Goal: Information Seeking & Learning: Learn about a topic

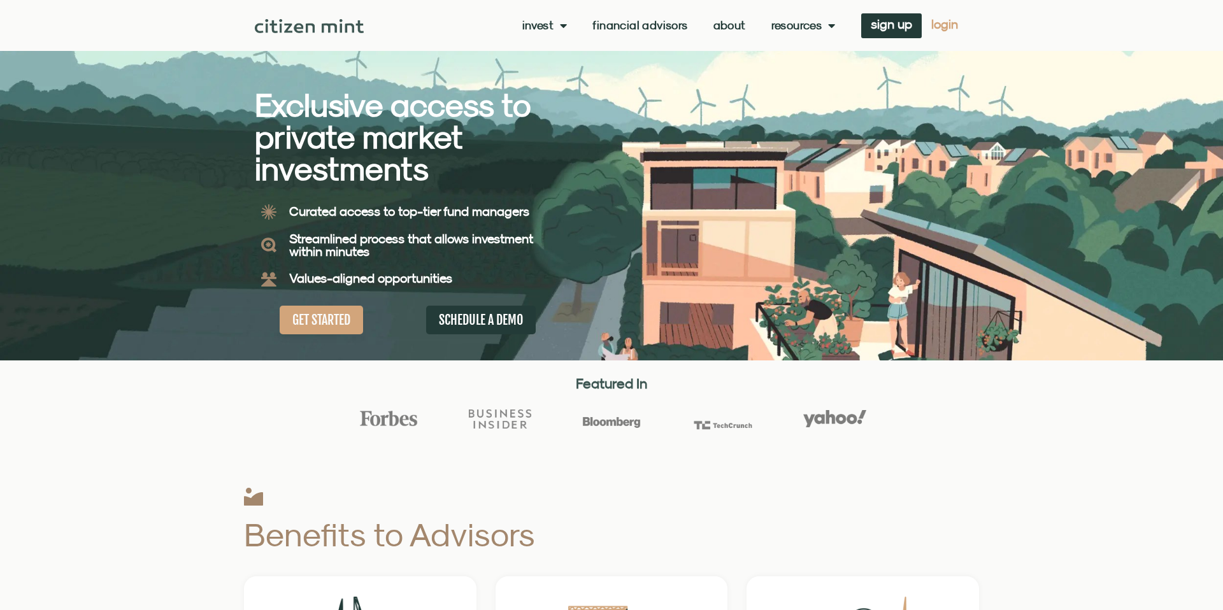
click at [939, 24] on span "login" at bounding box center [944, 24] width 27 height 9
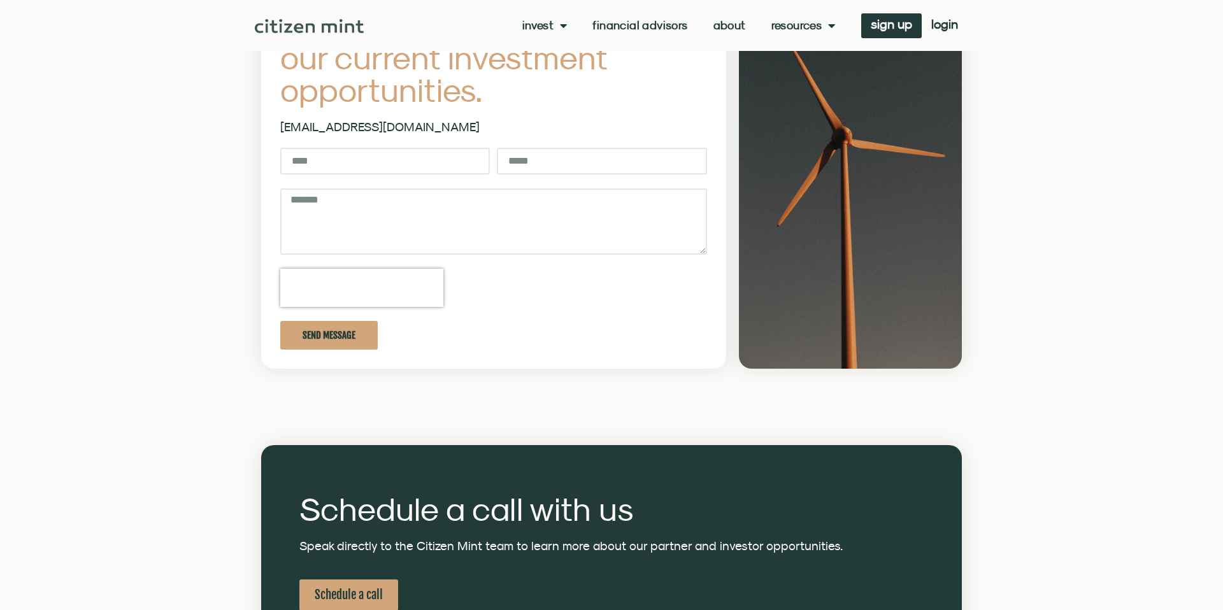
scroll to position [139, 0]
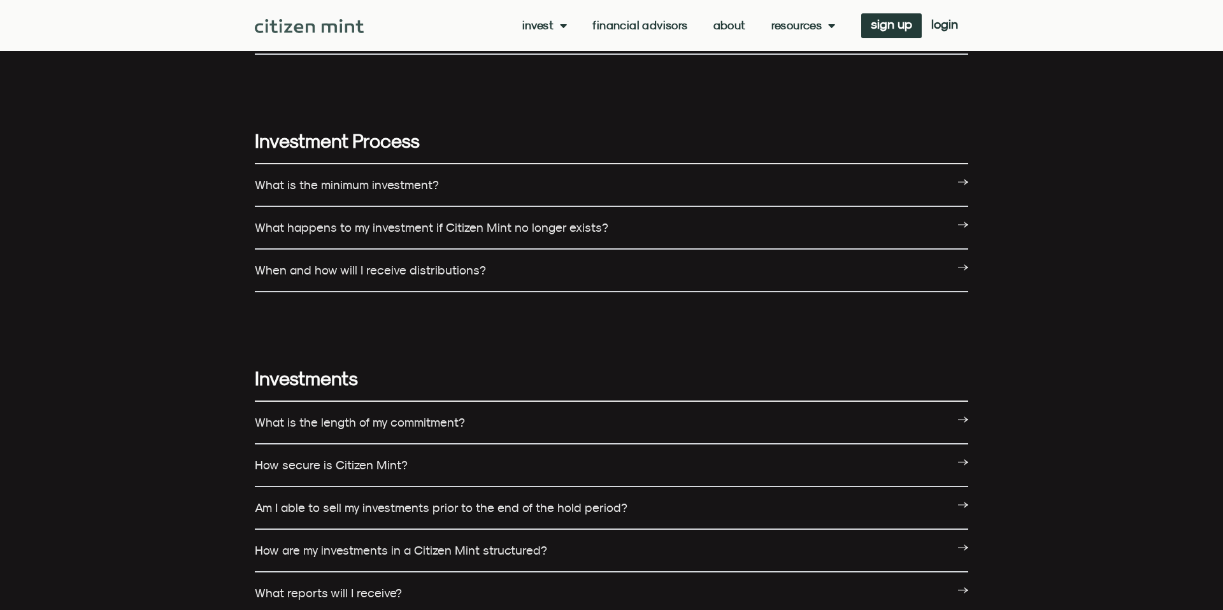
scroll to position [1067, 0]
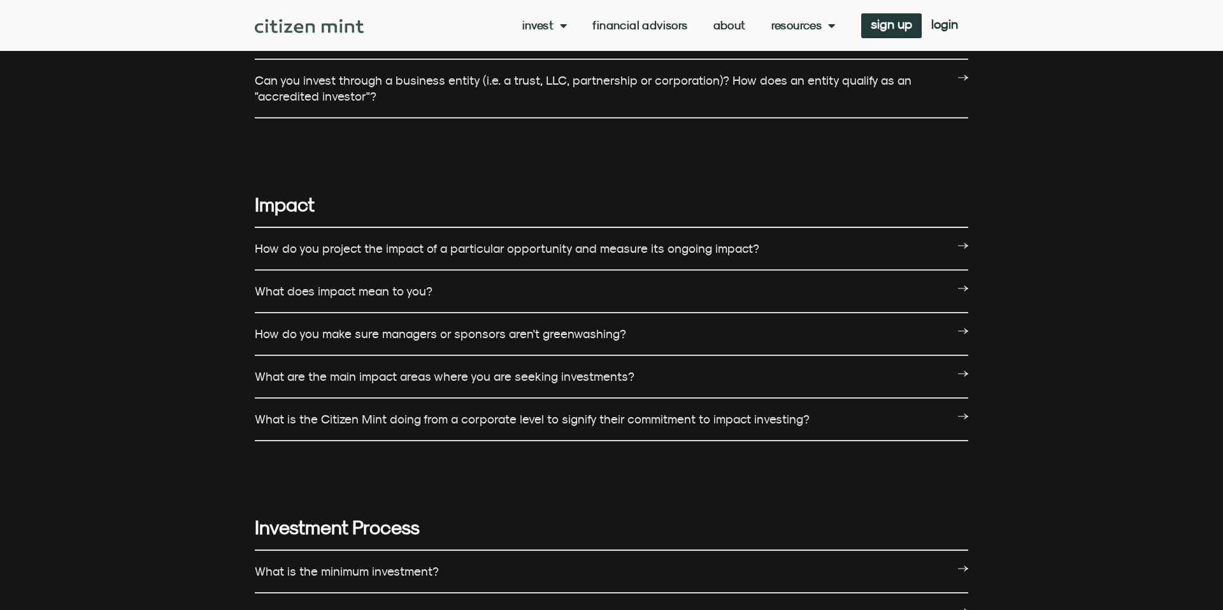
scroll to position [679, 0]
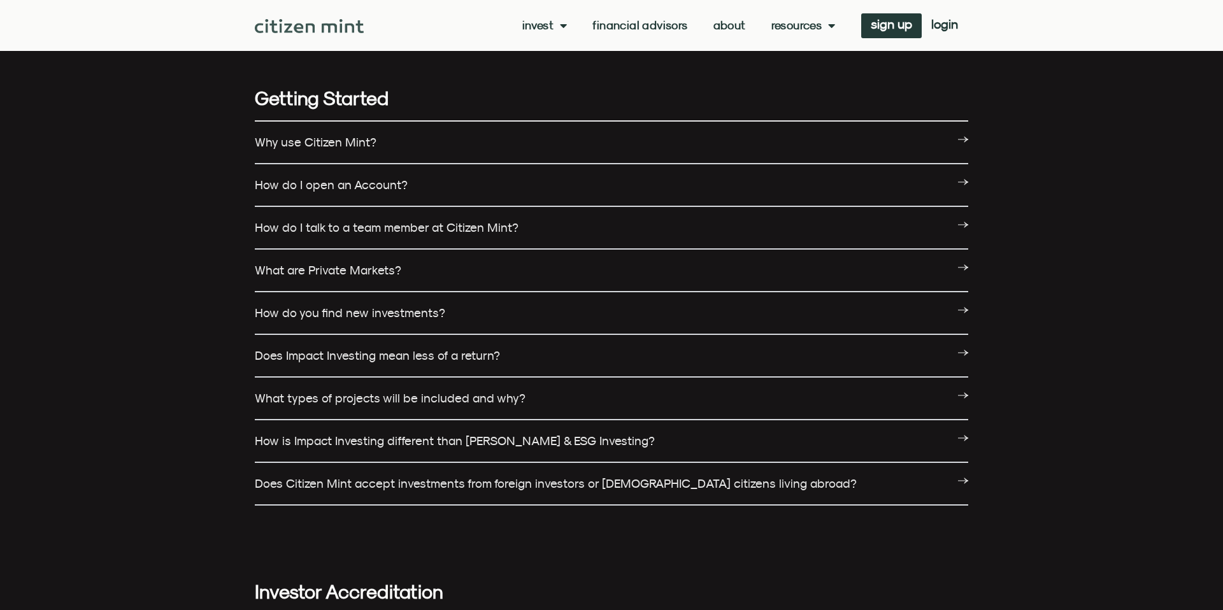
scroll to position [0, 0]
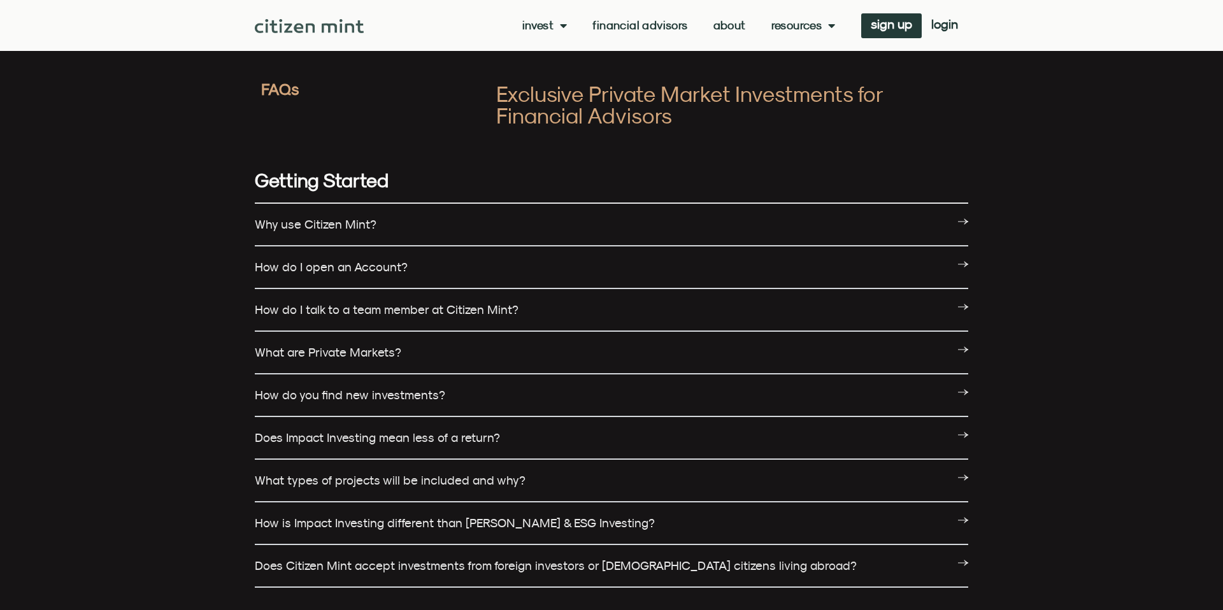
click at [362, 302] on link "How do I talk to a team member at Citizen Mint?" at bounding box center [387, 309] width 264 height 14
